Goal: Information Seeking & Learning: Learn about a topic

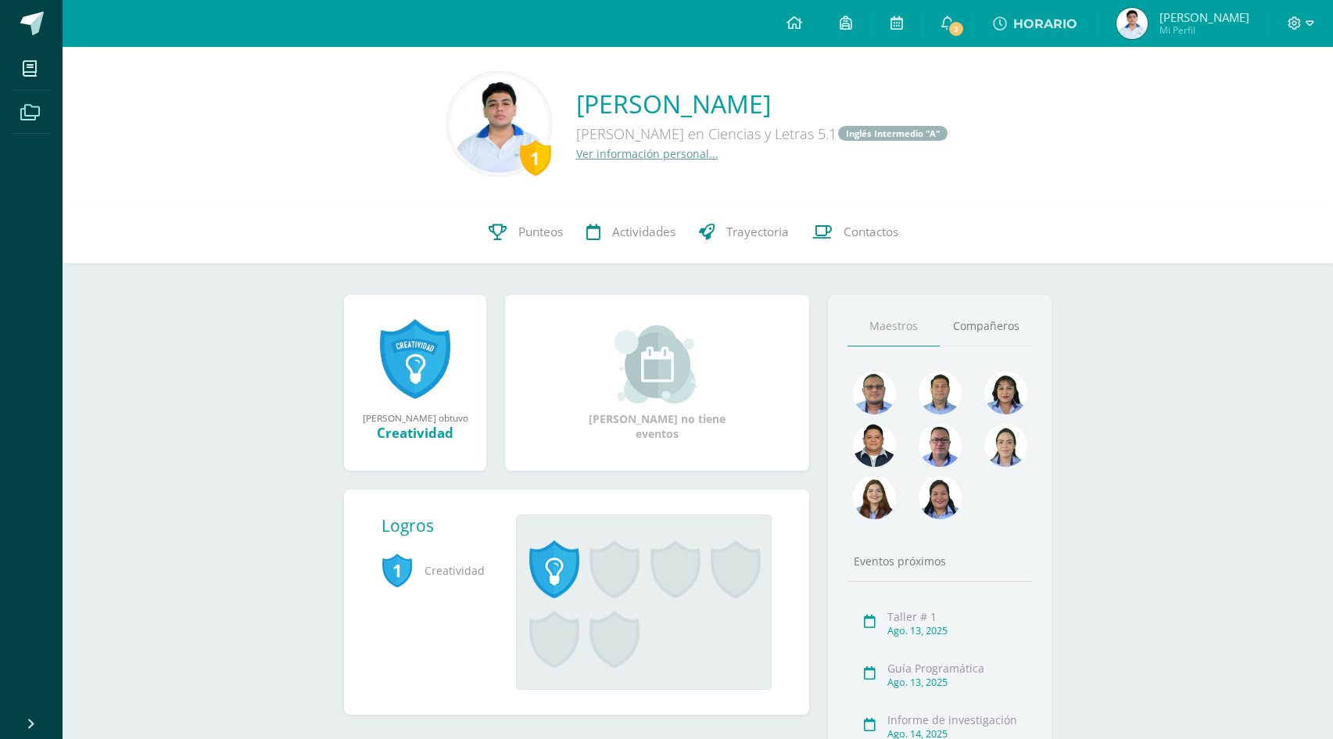
click at [19, 110] on span at bounding box center [30, 111] width 35 height 35
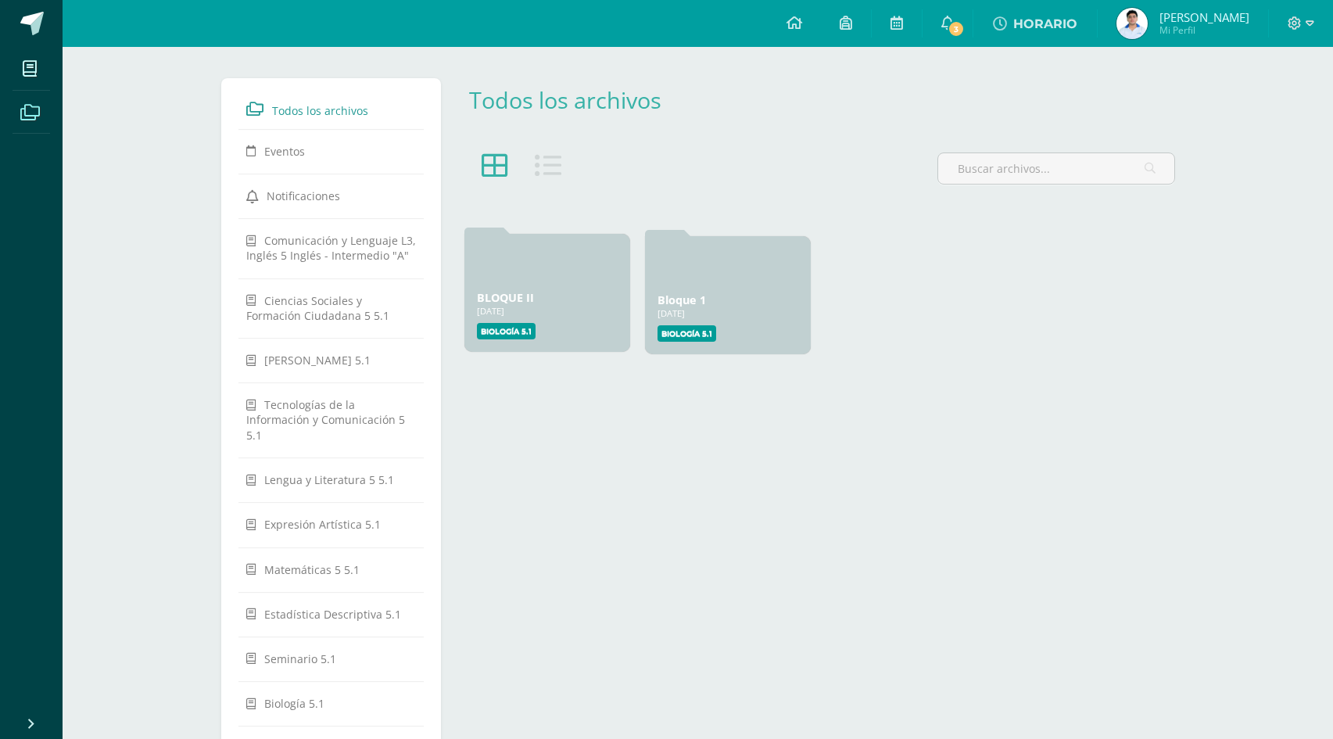
click at [512, 315] on div "24 Abr, 2025" at bounding box center [547, 311] width 141 height 12
click at [496, 335] on label "Biología 5.1" at bounding box center [506, 331] width 59 height 16
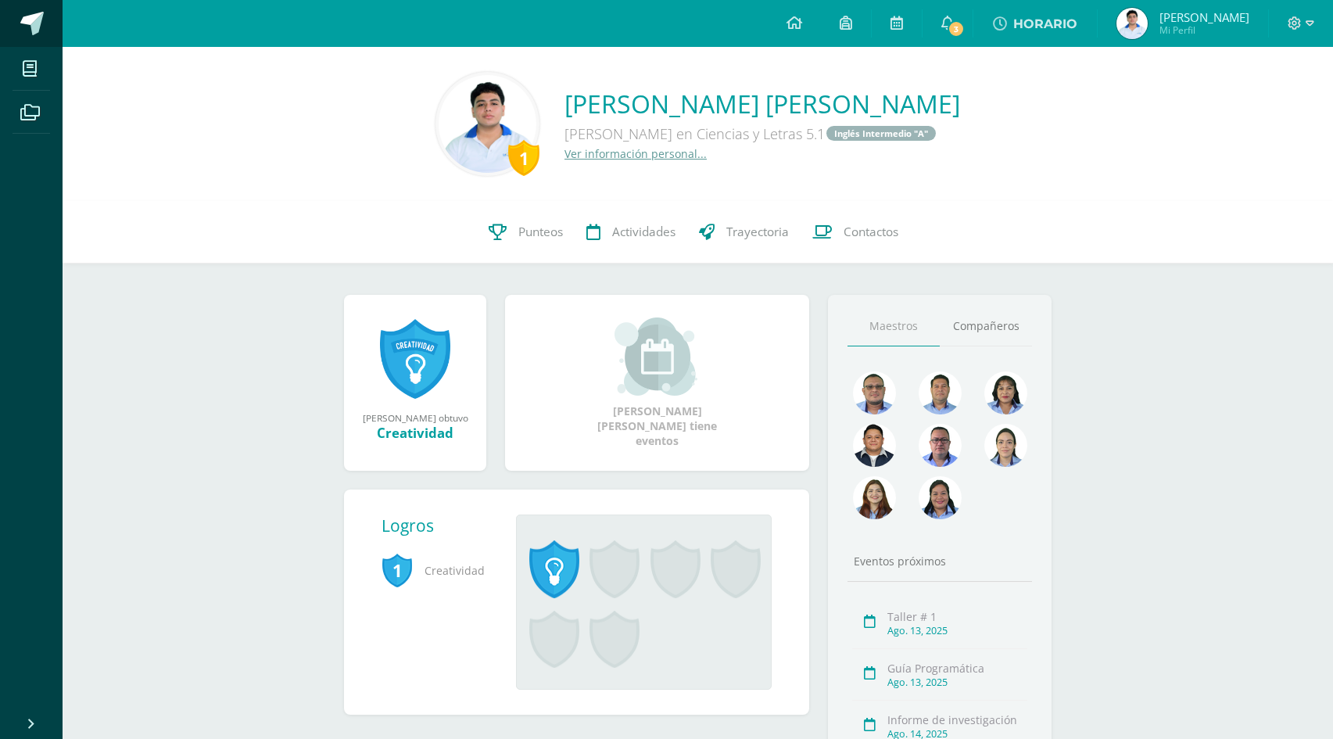
click at [19, 34] on link at bounding box center [31, 23] width 63 height 47
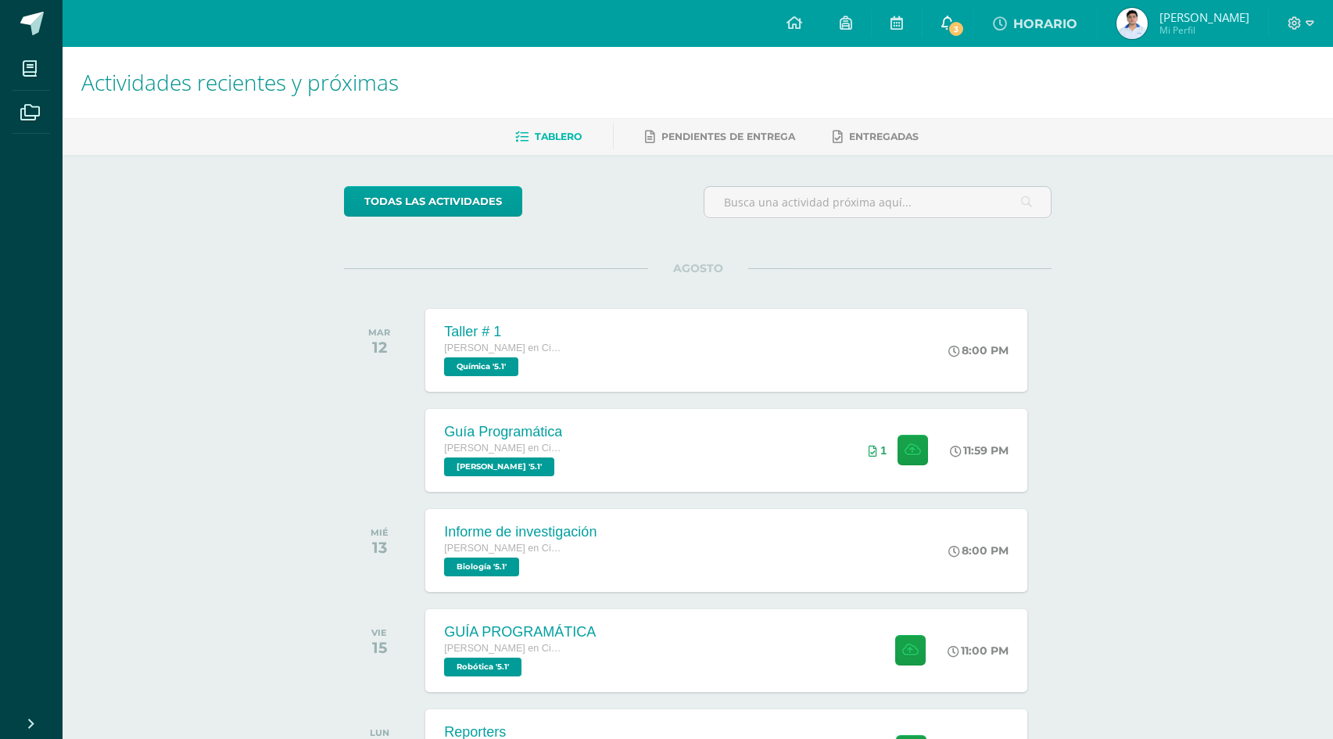
click at [973, 16] on link "3" at bounding box center [948, 23] width 50 height 47
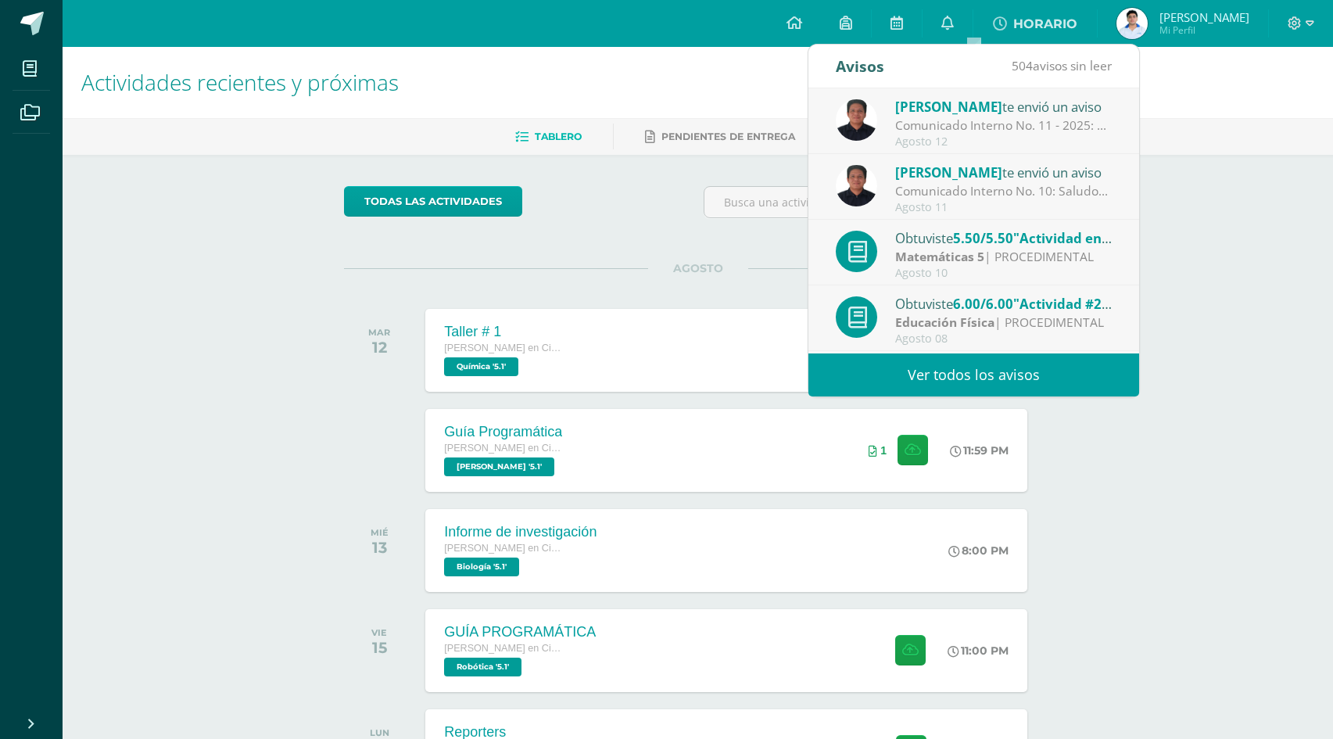
click at [1080, 249] on div "Matemáticas 5 | PROCEDIMENTAL" at bounding box center [1003, 257] width 217 height 18
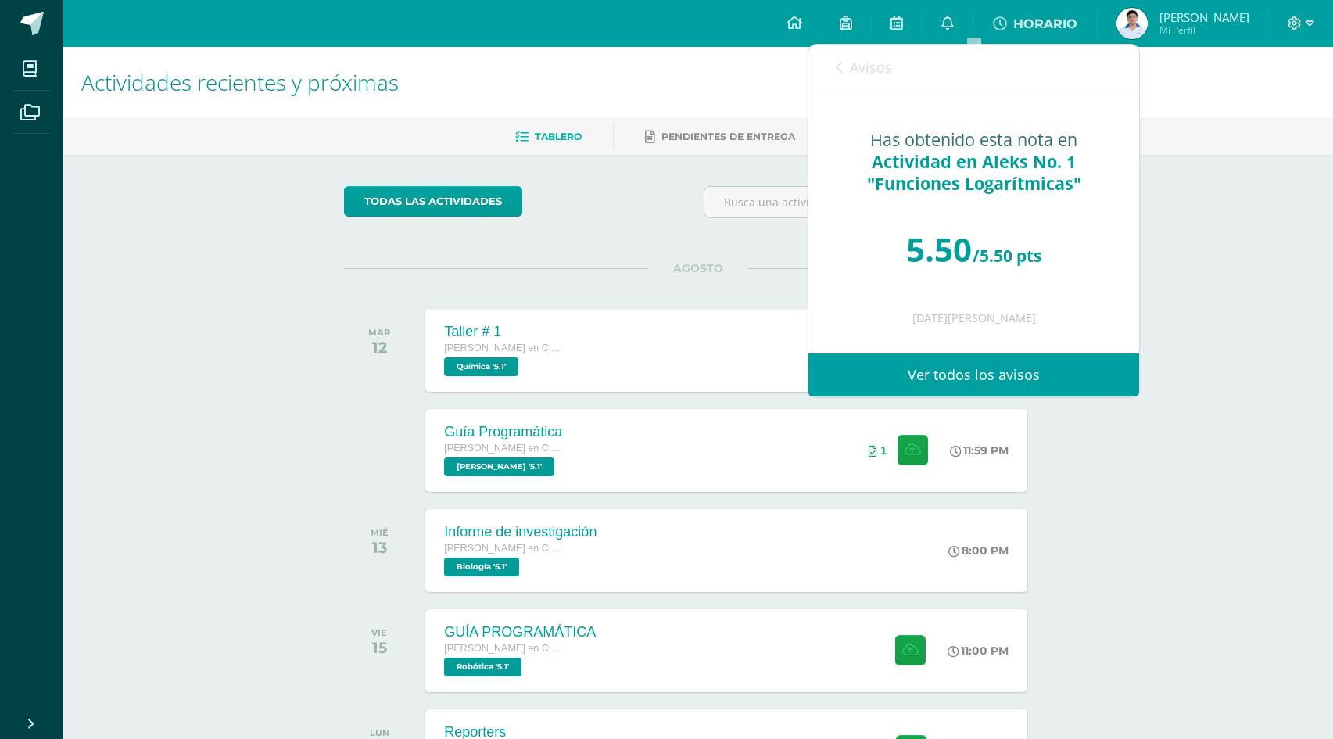
click at [838, 62] on icon at bounding box center [839, 67] width 6 height 13
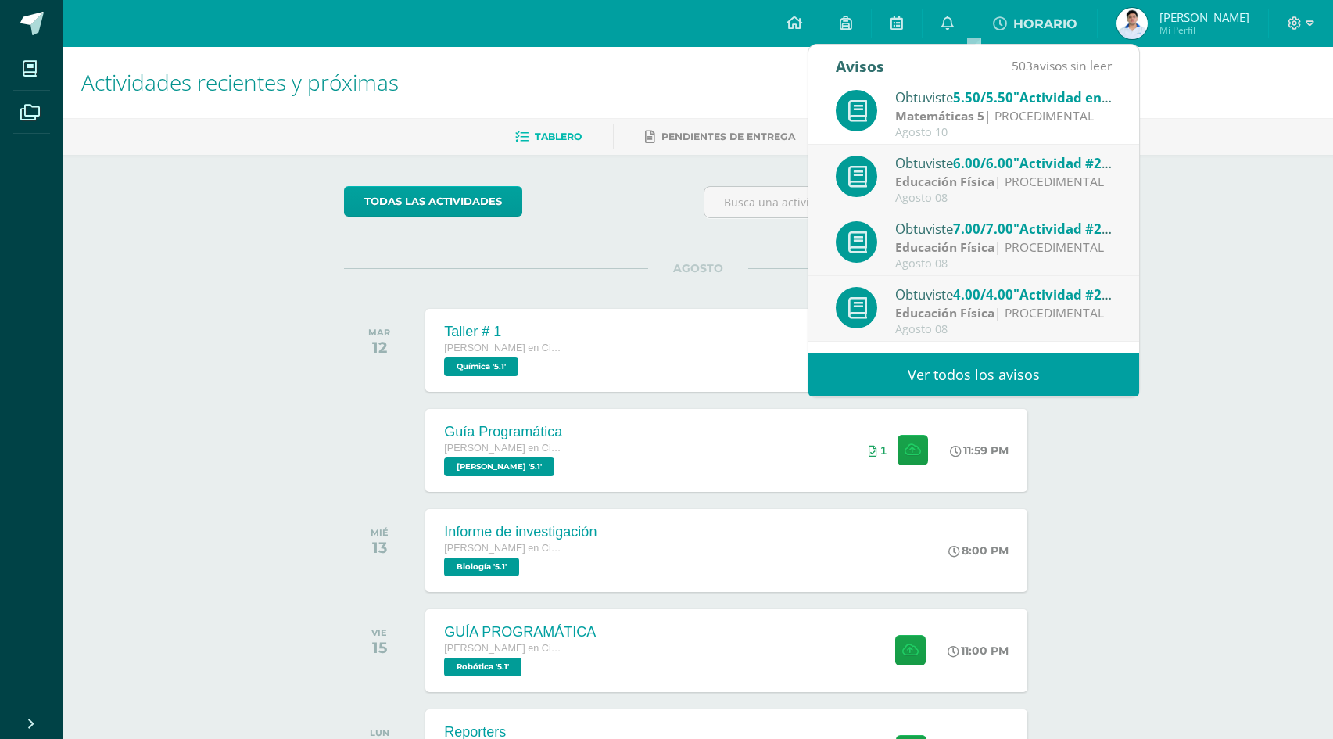
scroll to position [235, 0]
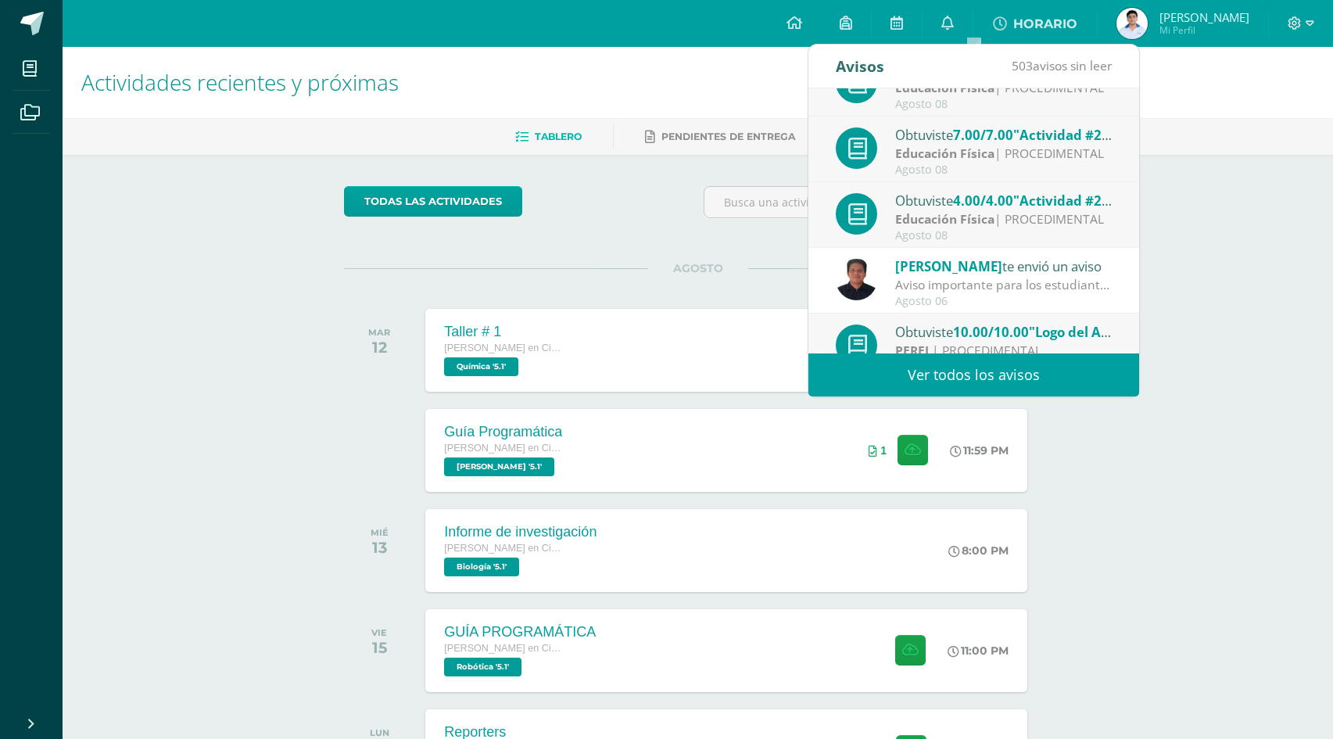
click at [1224, 274] on div "Actividades recientes y próximas Tablero Pendientes de entrega Entregadas todas…" at bounding box center [698, 519] width 1270 height 944
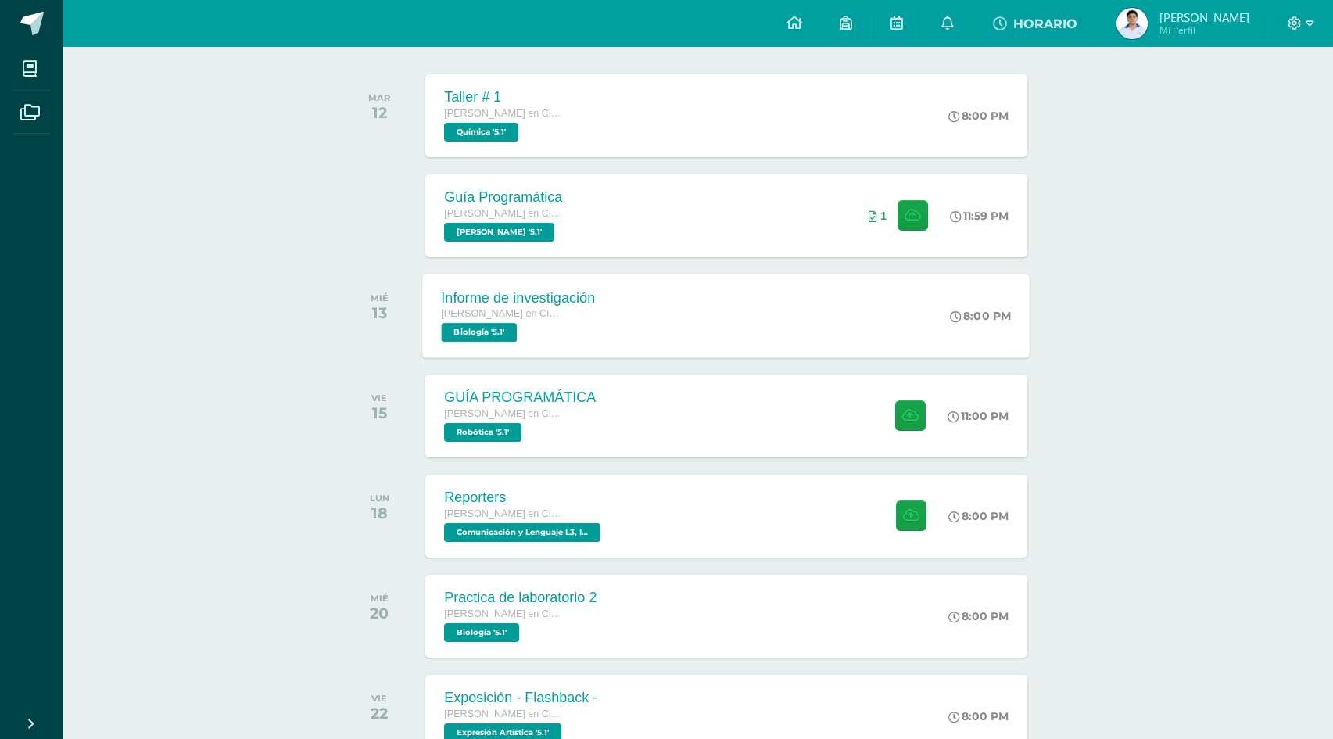
click at [804, 331] on div "Informe de investigación Quinto Bachillerato en Ciencias y Letras Biología '5.1…" at bounding box center [726, 316] width 607 height 84
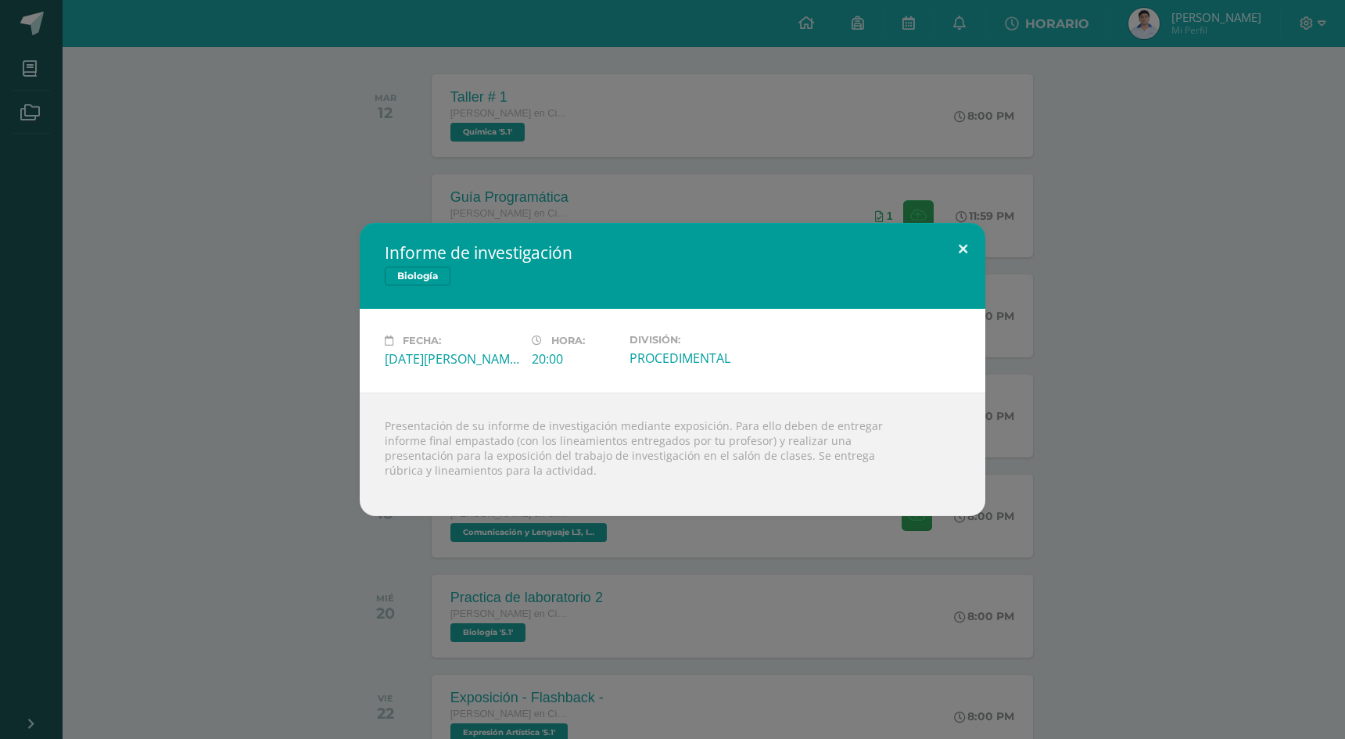
click at [980, 236] on button at bounding box center [962, 249] width 45 height 53
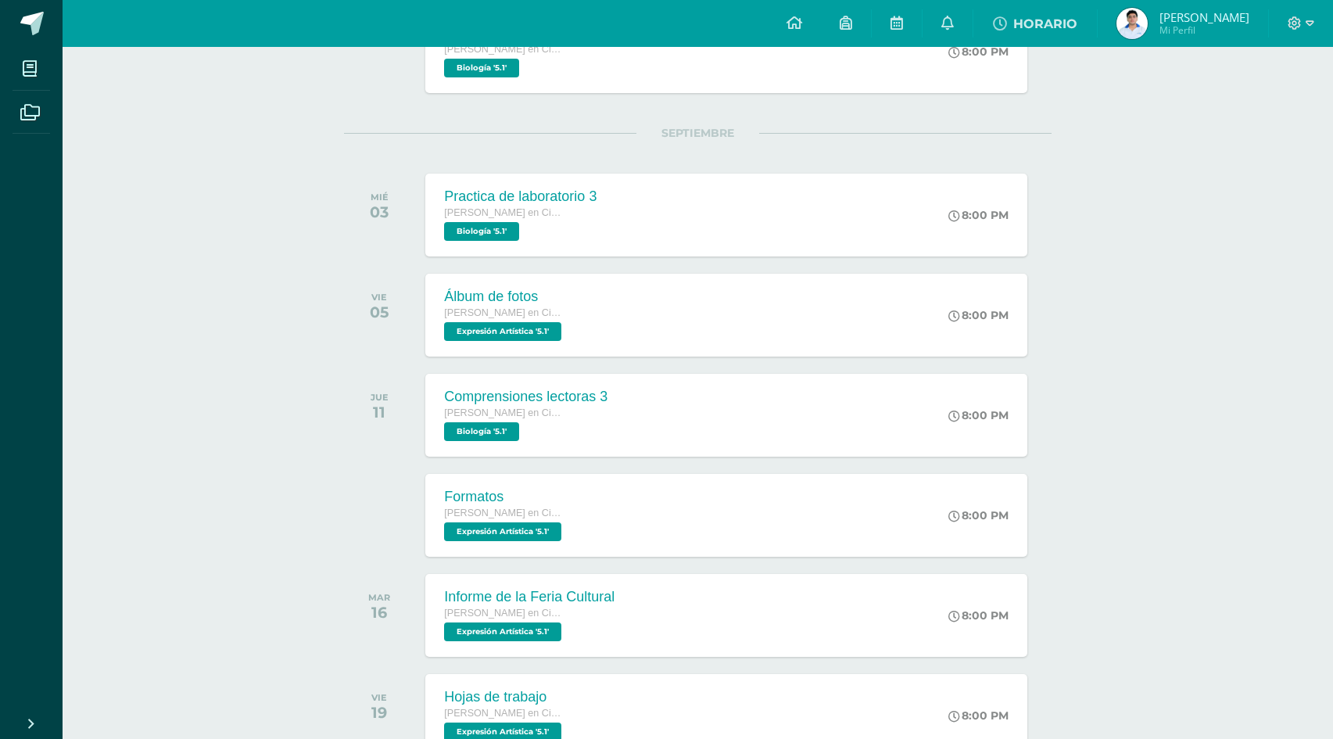
scroll to position [1094, 0]
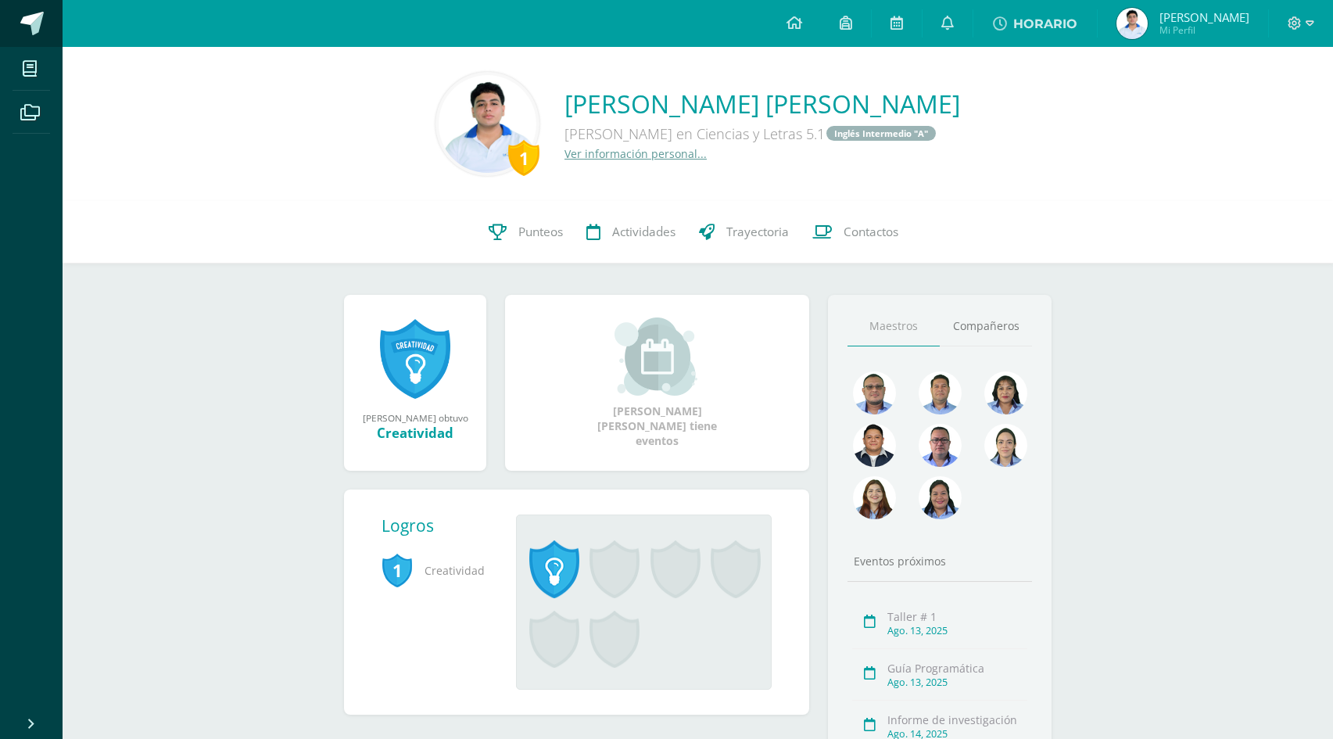
click at [34, 20] on span at bounding box center [31, 23] width 23 height 23
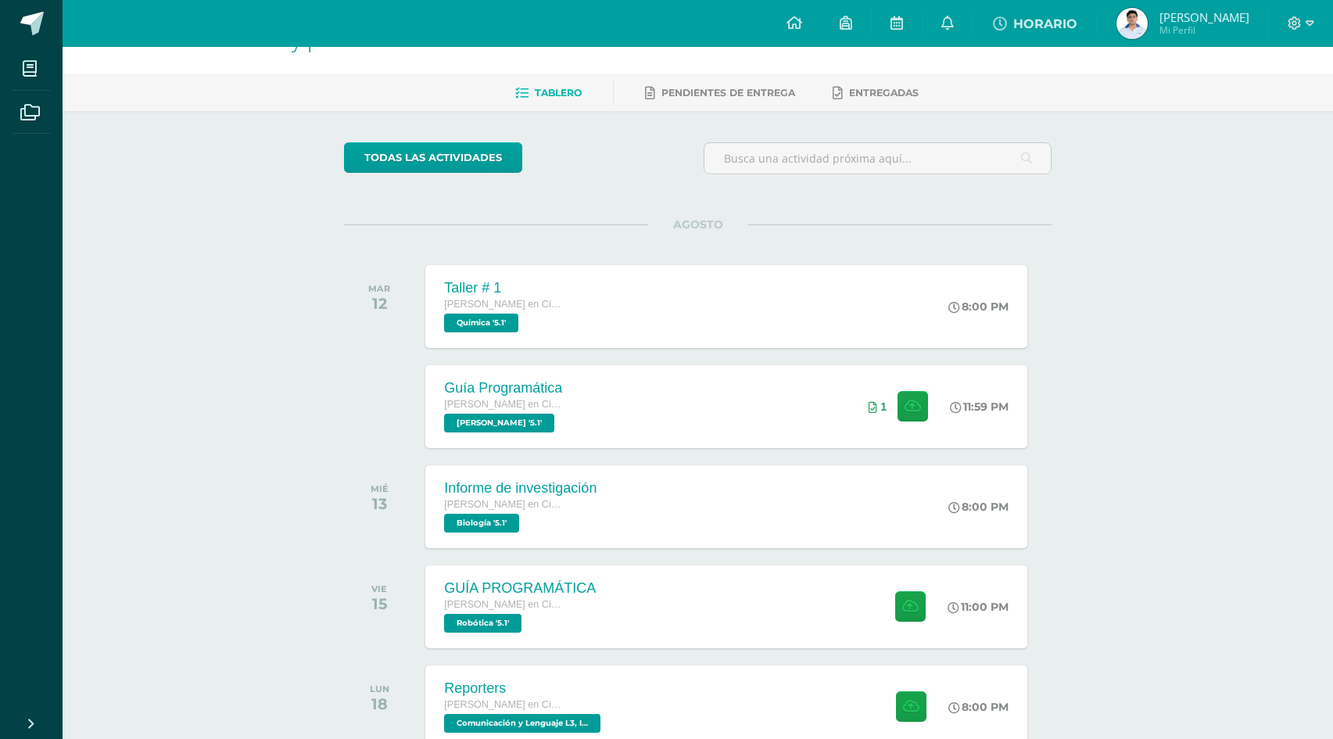
scroll to position [78, 0]
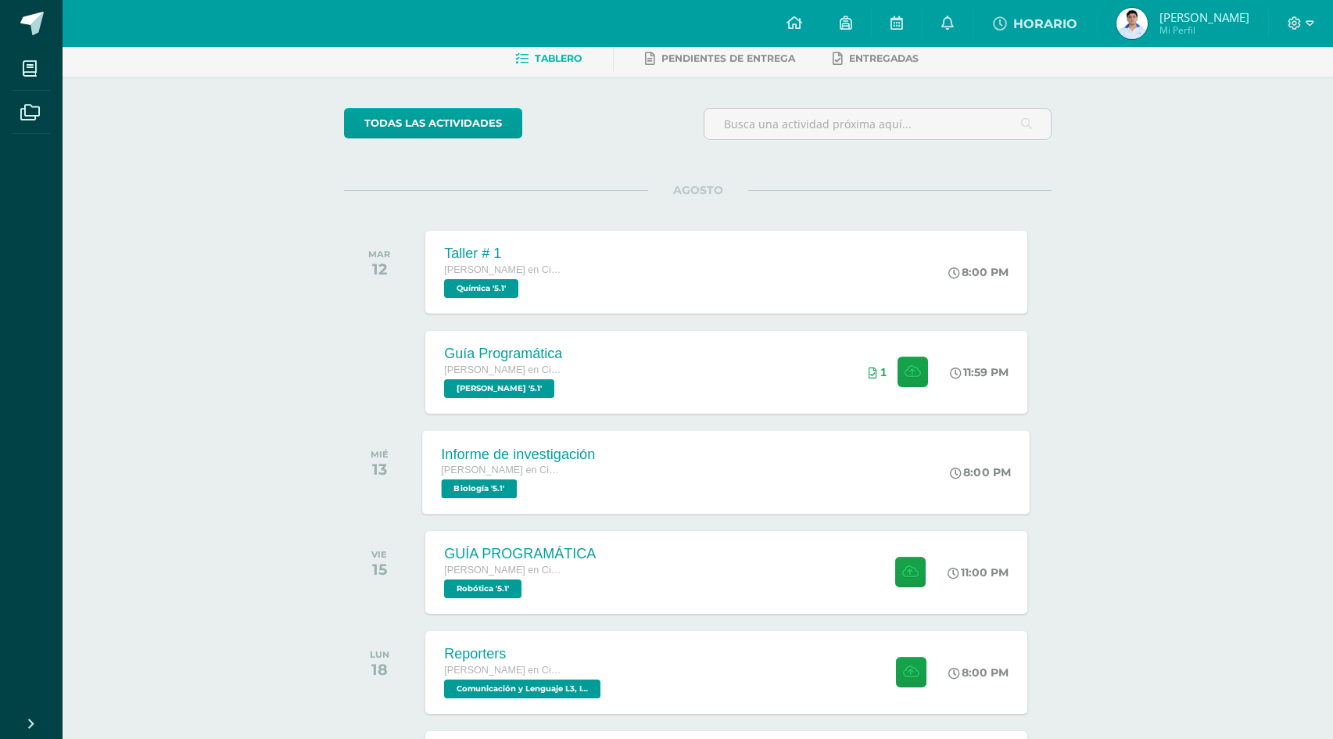
click at [824, 478] on div "Informe de investigación Quinto Bachillerato en Ciencias y Letras Biología '5.1…" at bounding box center [726, 472] width 607 height 84
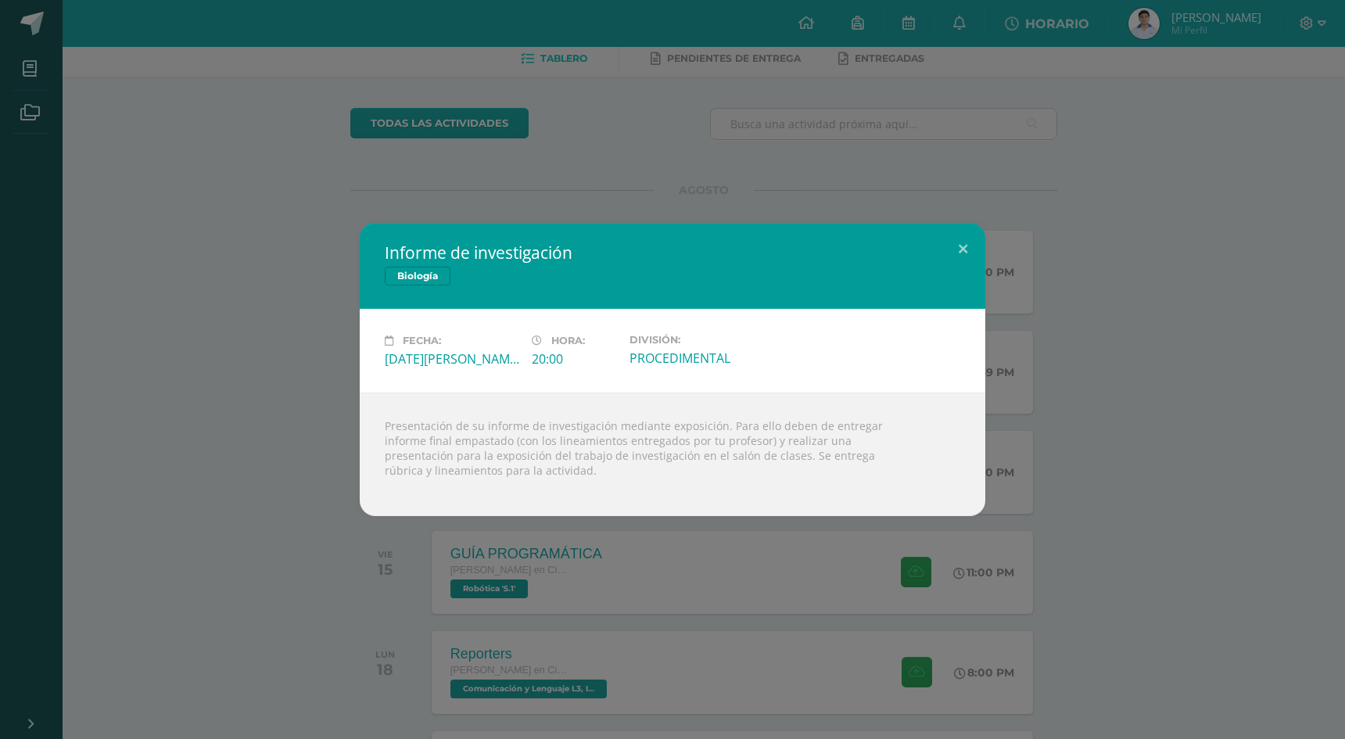
click at [660, 210] on div "Informe de investigación Biología Fecha: Miércoles 13 de Agosto Hora: 20:00 Div…" at bounding box center [672, 369] width 1345 height 739
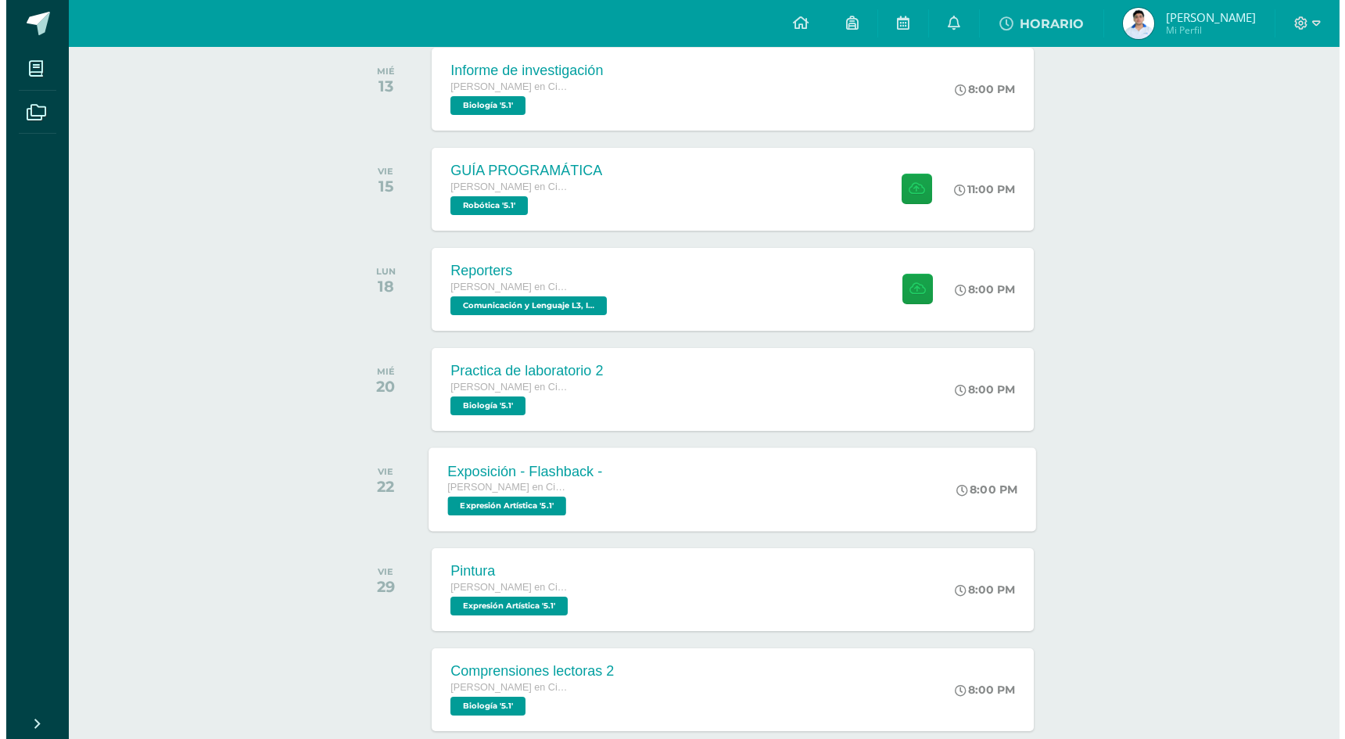
scroll to position [469, 0]
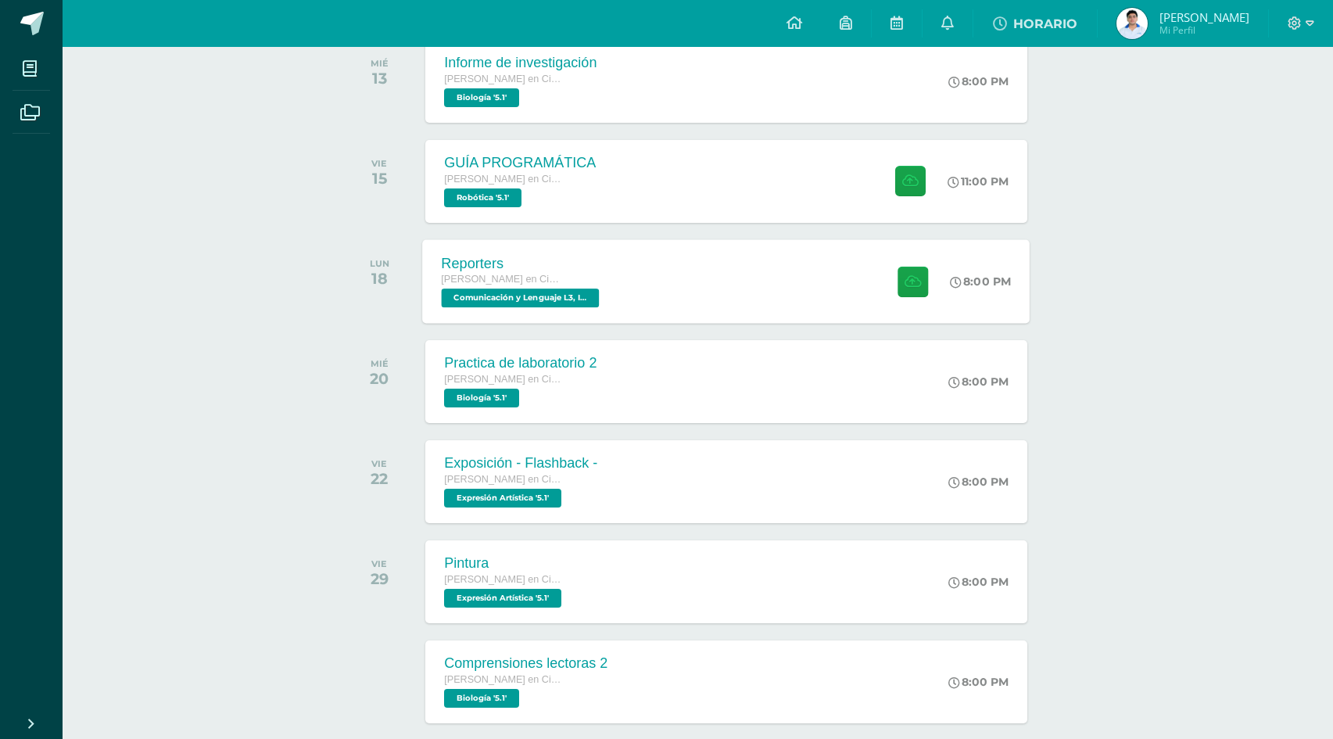
click at [744, 296] on div "Reporters Quinto Bachillerato en Ciencias y Letras Comunicación y Lenguaje L3, …" at bounding box center [726, 281] width 607 height 84
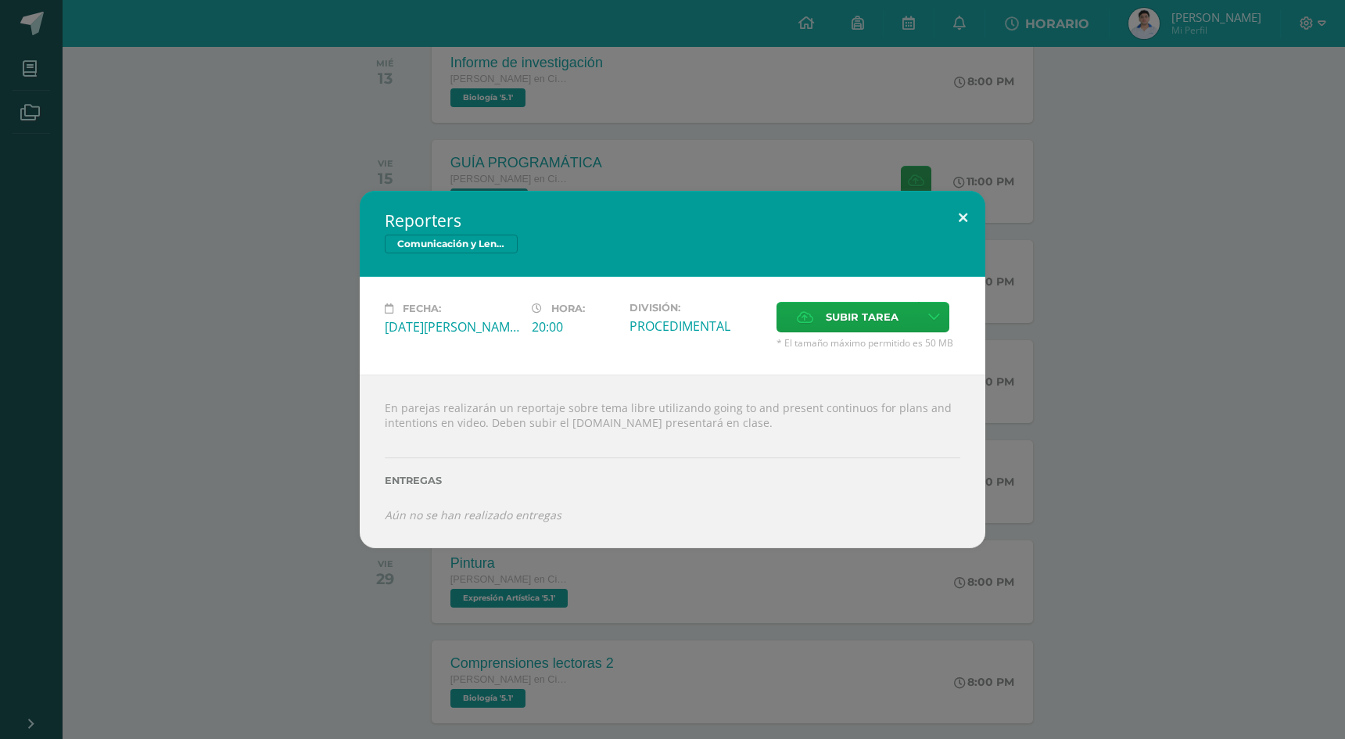
click at [977, 213] on button at bounding box center [962, 217] width 45 height 53
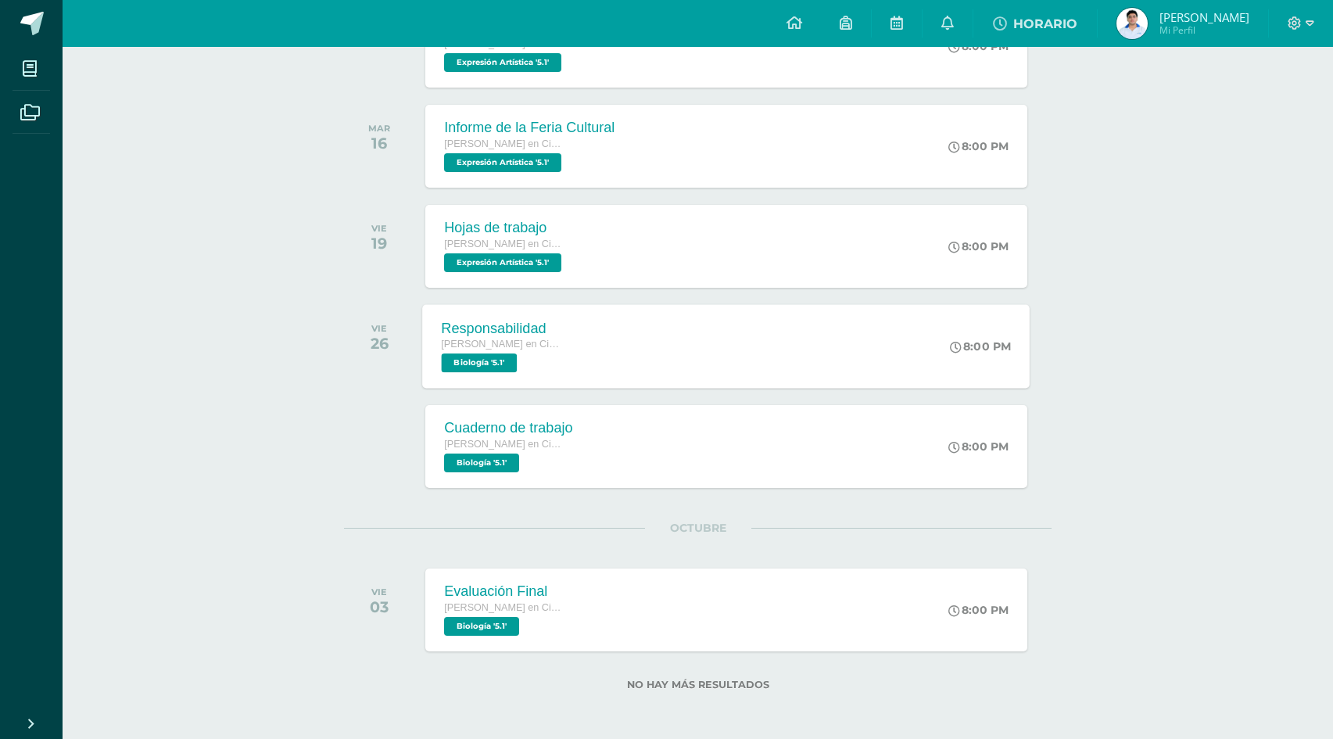
scroll to position [1570, 0]
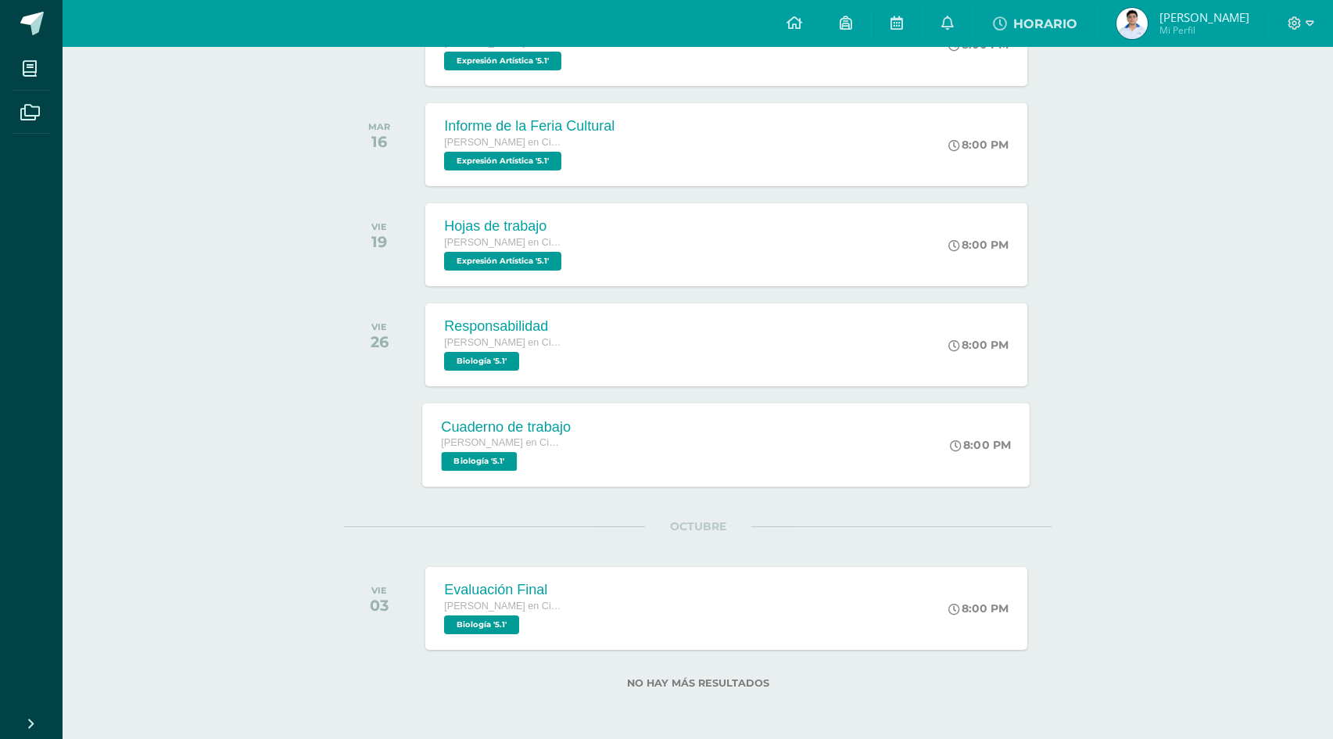
click at [508, 451] on div "Quinto Bachillerato en Ciencias y Letras" at bounding box center [507, 443] width 130 height 17
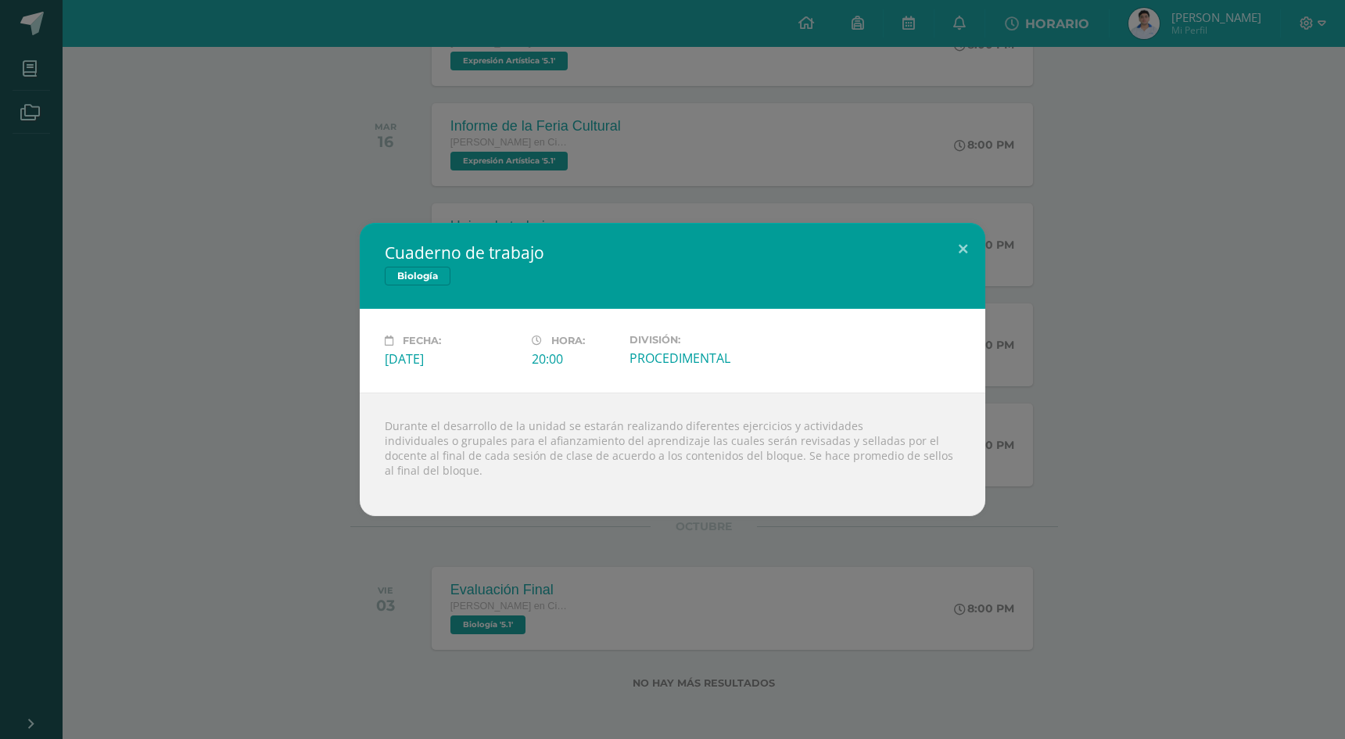
click at [171, 226] on div "Cuaderno de trabajo Biología Fecha: Viernes 26 de Septiembre Hora: 20:00 Divisi…" at bounding box center [672, 369] width 1332 height 293
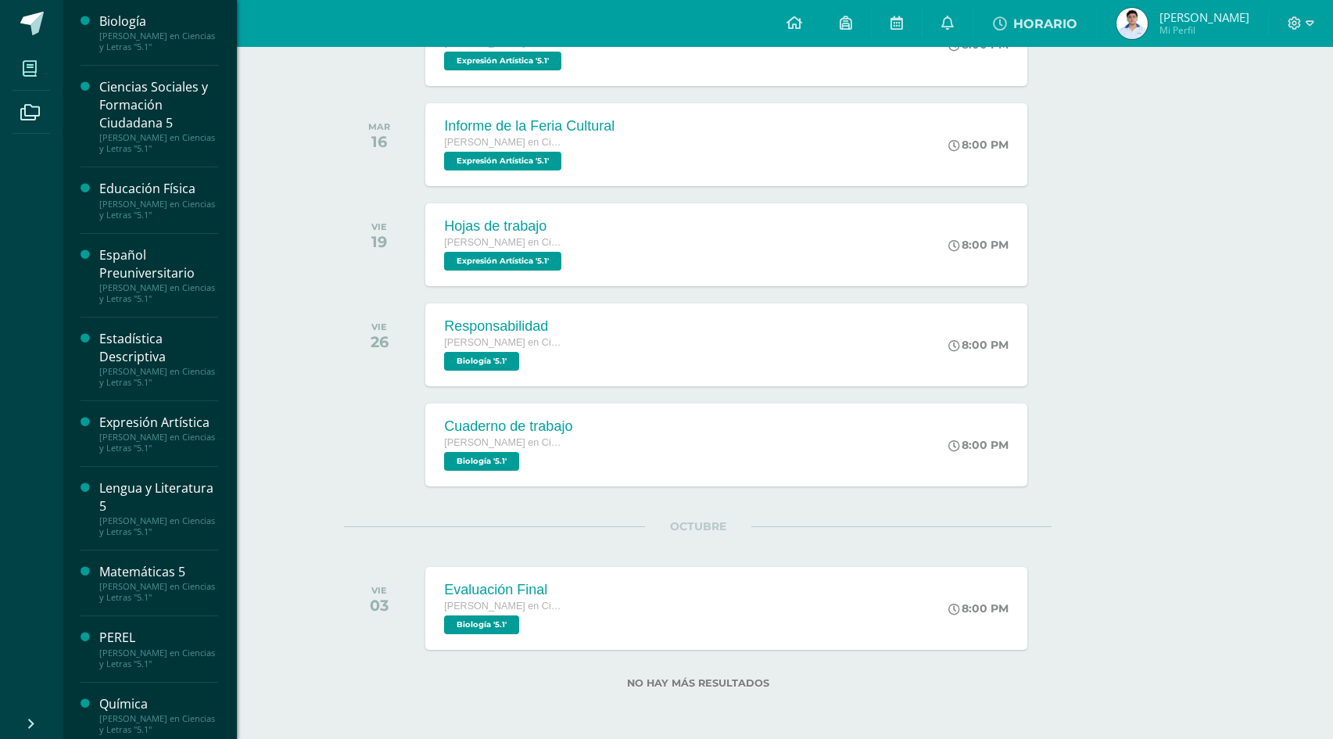
click at [39, 59] on span at bounding box center [30, 68] width 35 height 35
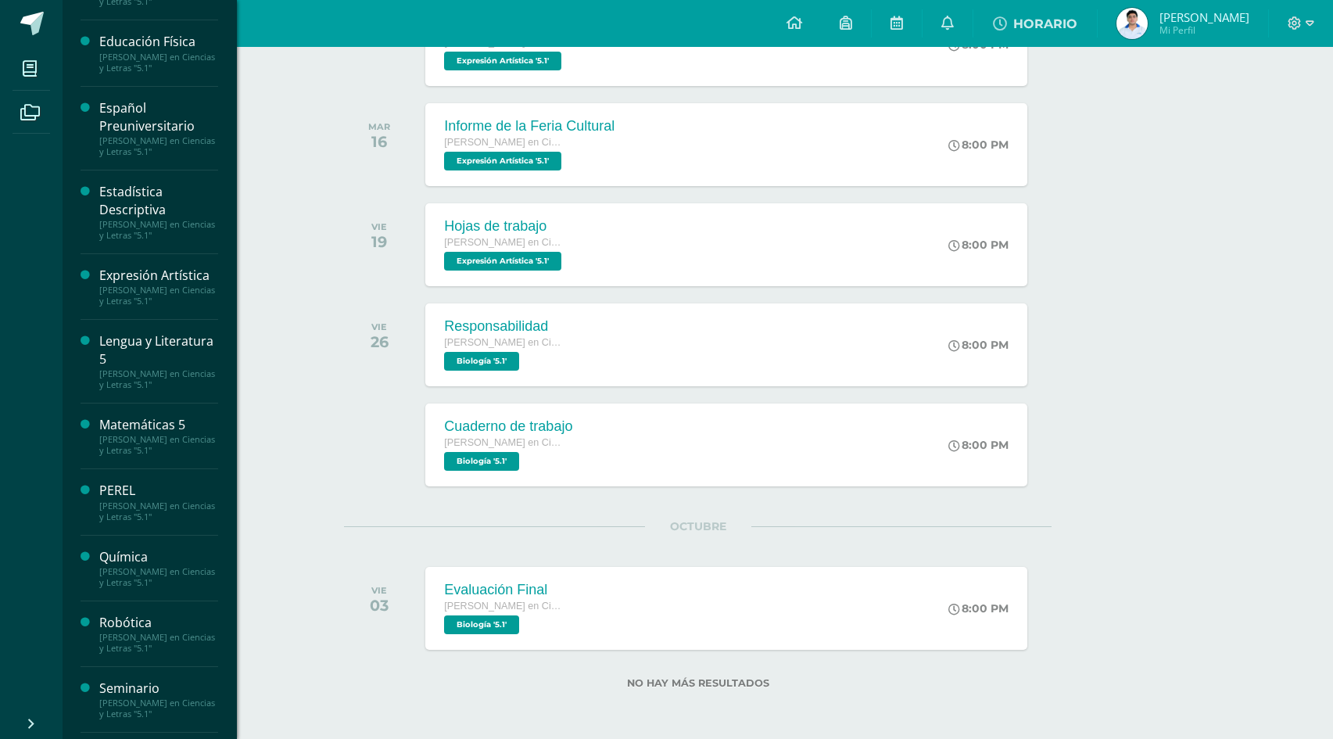
scroll to position [356, 0]
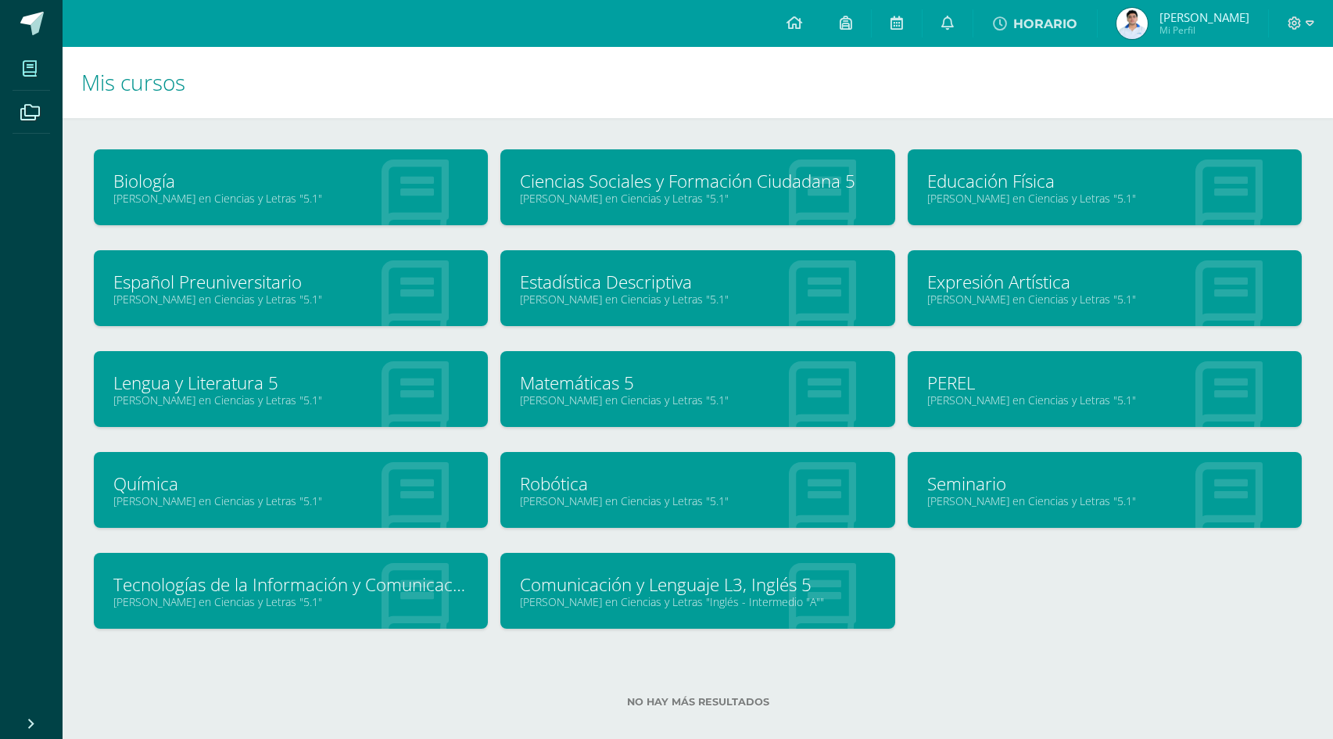
click at [170, 187] on link "Biología" at bounding box center [290, 181] width 355 height 24
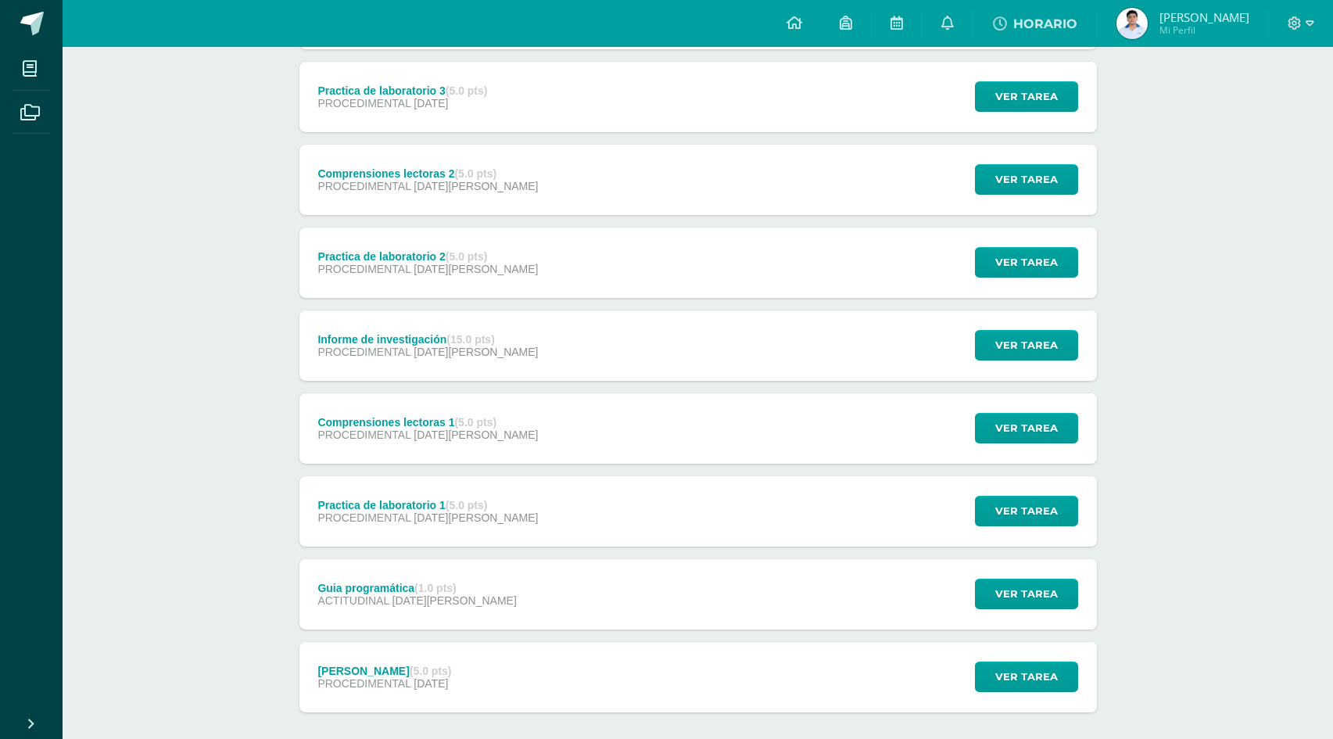
scroll to position [547, 0]
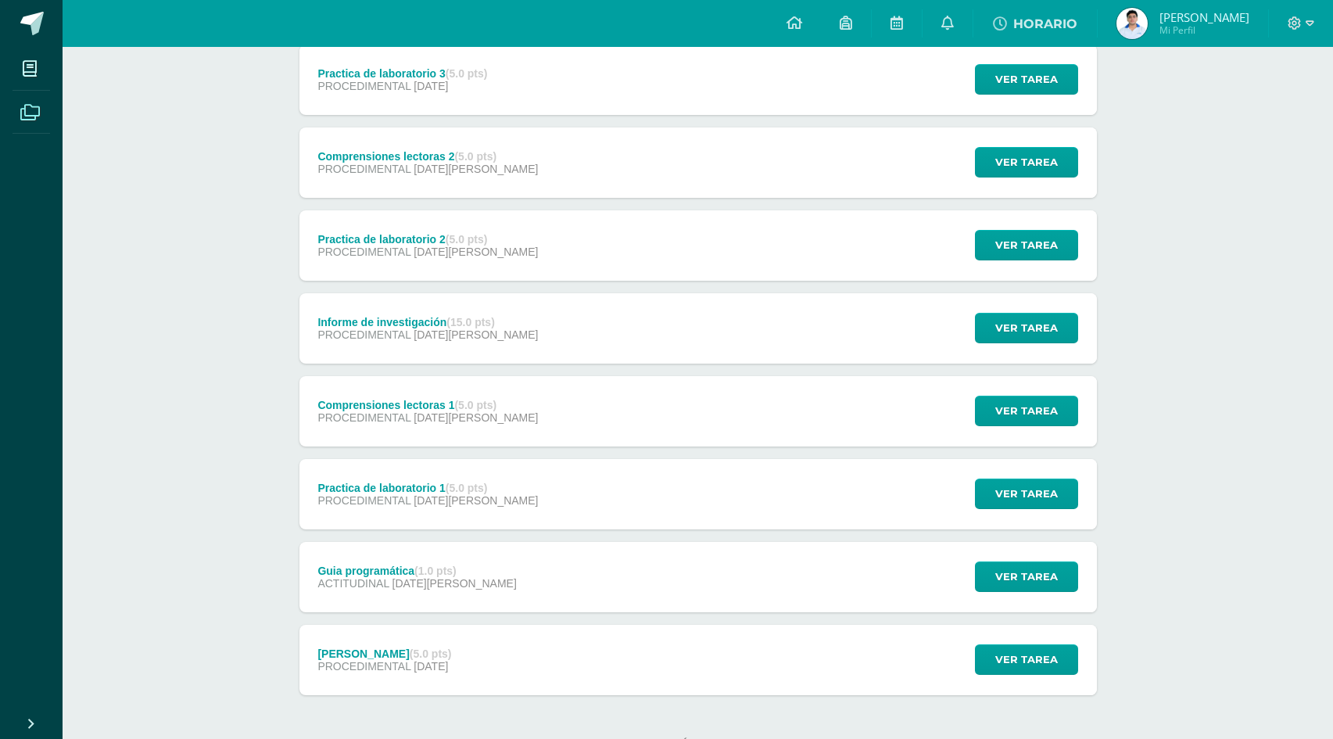
click at [21, 95] on span at bounding box center [30, 111] width 35 height 35
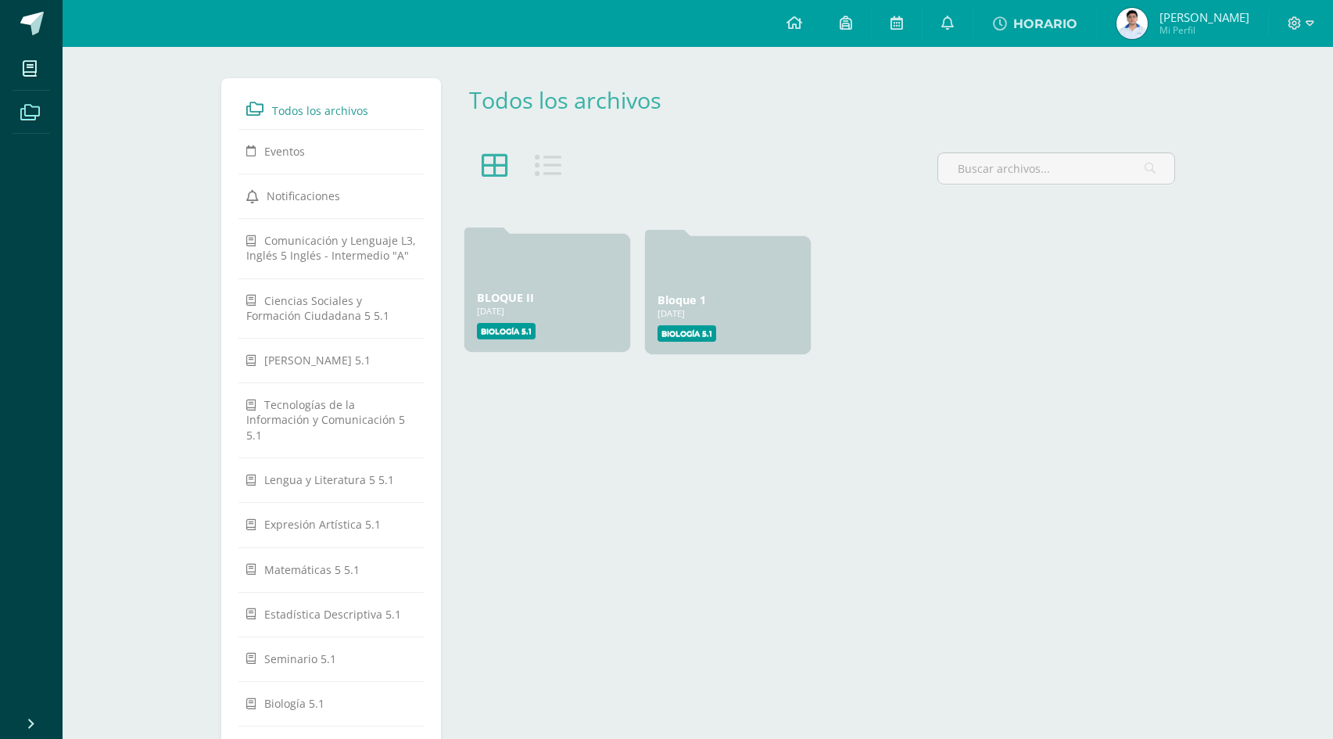
click at [511, 304] on link "BLOQUE II" at bounding box center [505, 297] width 57 height 15
click at [508, 337] on label "Biología 5.1" at bounding box center [506, 331] width 59 height 16
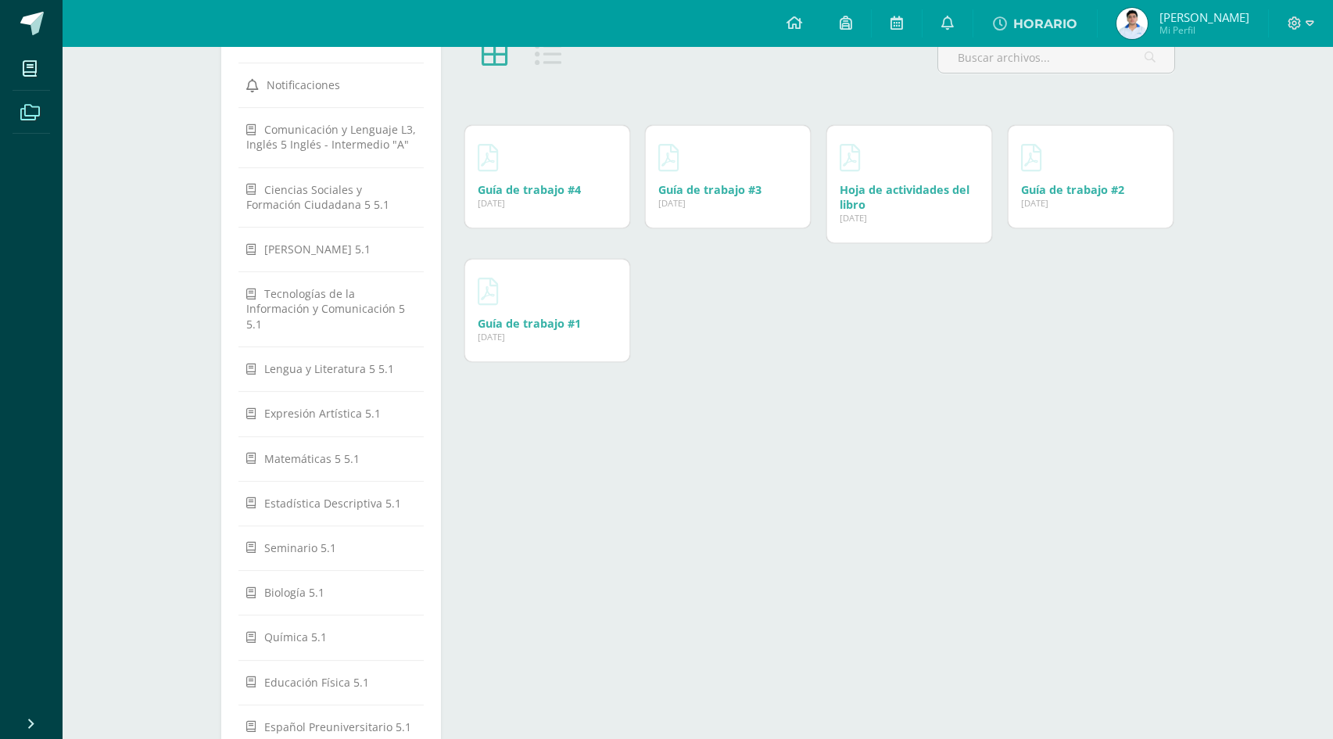
scroll to position [222, 0]
